Goal: Transaction & Acquisition: Purchase product/service

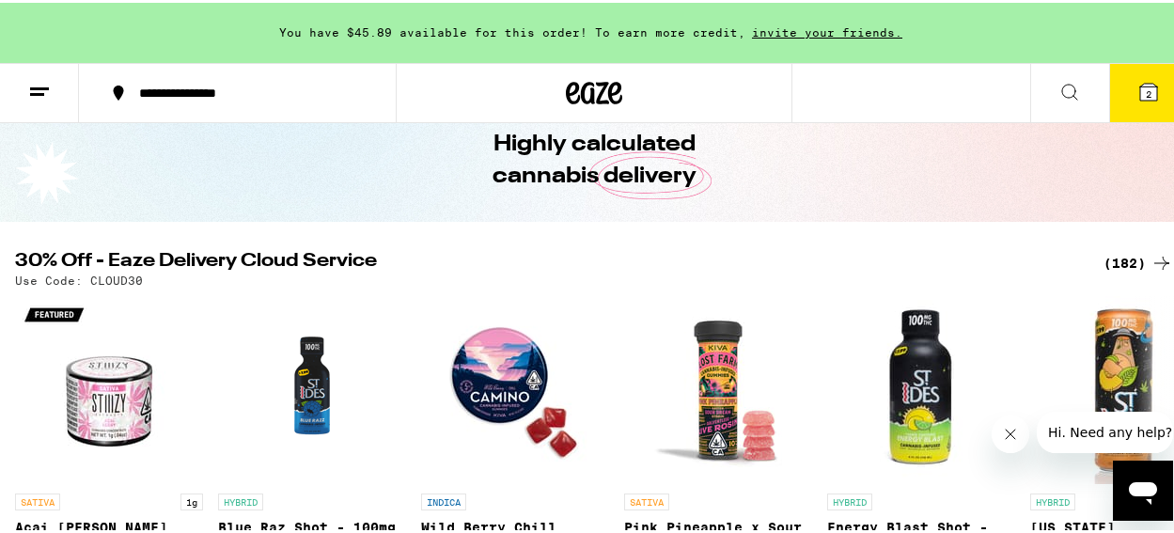
click at [1109, 259] on div "(182)" at bounding box center [1138, 260] width 70 height 23
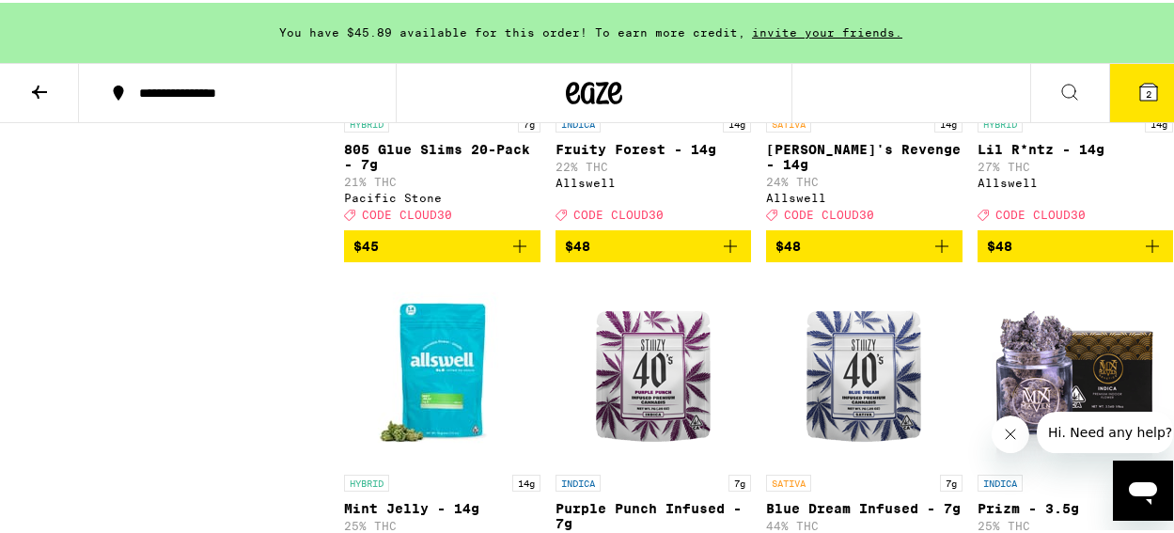
scroll to position [15120, 0]
